Goal: Check status: Check status

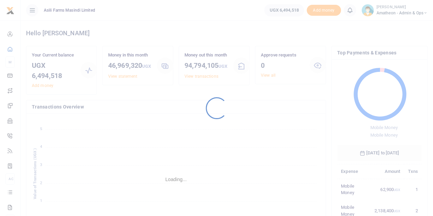
scroll to position [91, 79]
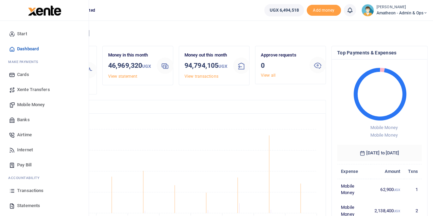
click at [22, 190] on span "Transactions" at bounding box center [30, 190] width 26 height 7
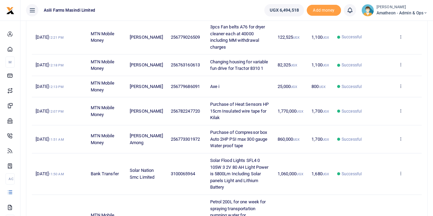
scroll to position [270, 0]
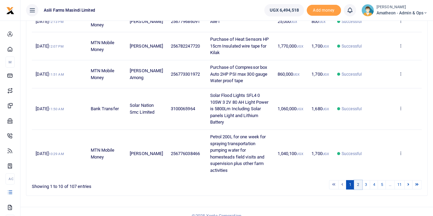
click at [359, 180] on link "2" at bounding box center [358, 184] width 8 height 9
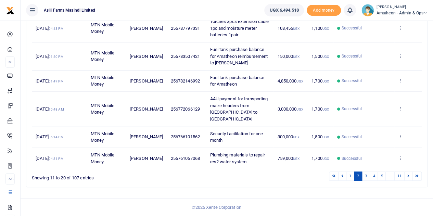
scroll to position [197, 0]
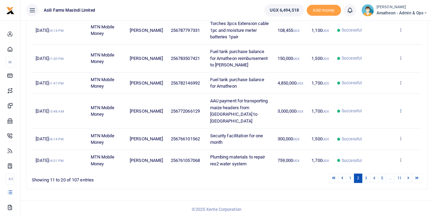
click at [401, 110] on icon at bounding box center [400, 110] width 4 height 5
click at [370, 124] on link "View details" at bounding box center [375, 125] width 54 height 10
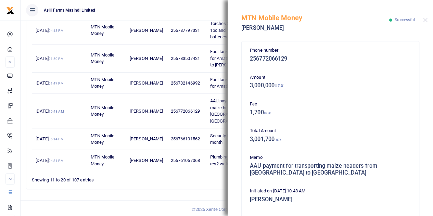
scroll to position [0, 0]
click at [180, 179] on div "Showing 11 to 20 of 107 entries" at bounding box center [112, 178] width 160 height 11
click at [425, 21] on button "Close" at bounding box center [425, 20] width 4 height 4
